Goal: Obtain resource: Download file/media

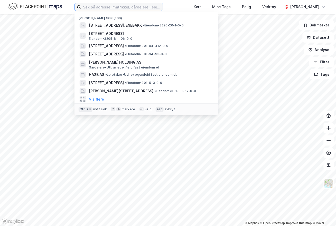
click at [94, 10] on input at bounding box center [122, 7] width 82 height 8
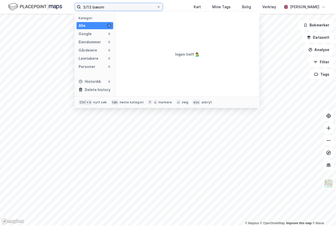
click at [97, 7] on input "3/13 bæum" at bounding box center [119, 7] width 76 height 8
type input "3/13 bærum"
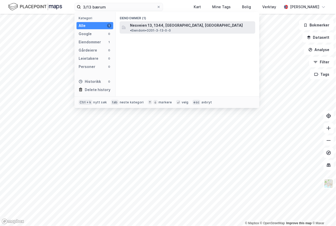
click at [153, 26] on span "Nesveien 13, 1344, [GEOGRAPHIC_DATA], [GEOGRAPHIC_DATA]" at bounding box center [186, 25] width 113 height 6
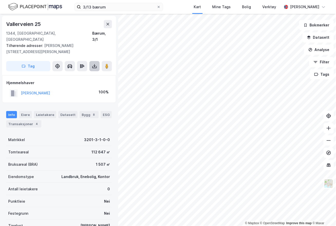
click at [93, 64] on icon at bounding box center [94, 66] width 5 height 5
click at [81, 75] on div "Last ned grunnbok" at bounding box center [69, 77] width 30 height 4
